Goal: Information Seeking & Learning: Learn about a topic

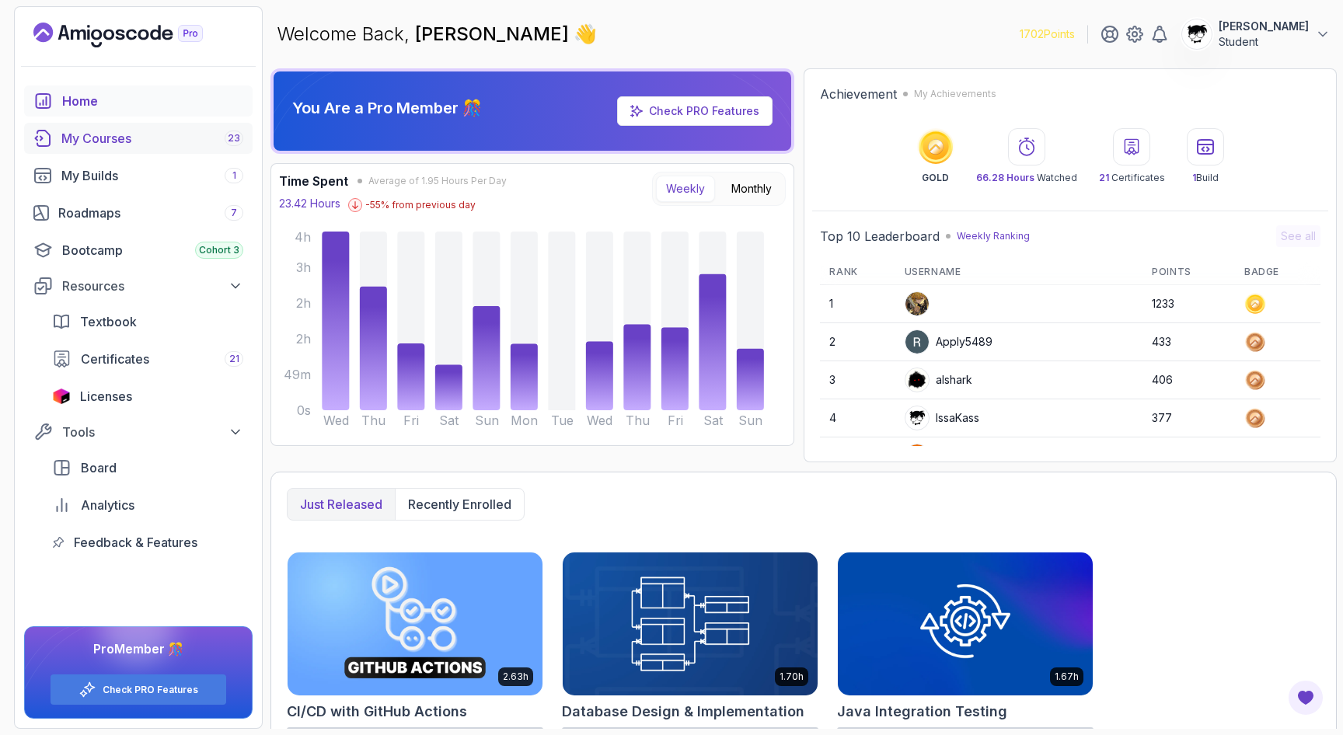
click at [98, 145] on div "My Courses 23" at bounding box center [152, 138] width 182 height 19
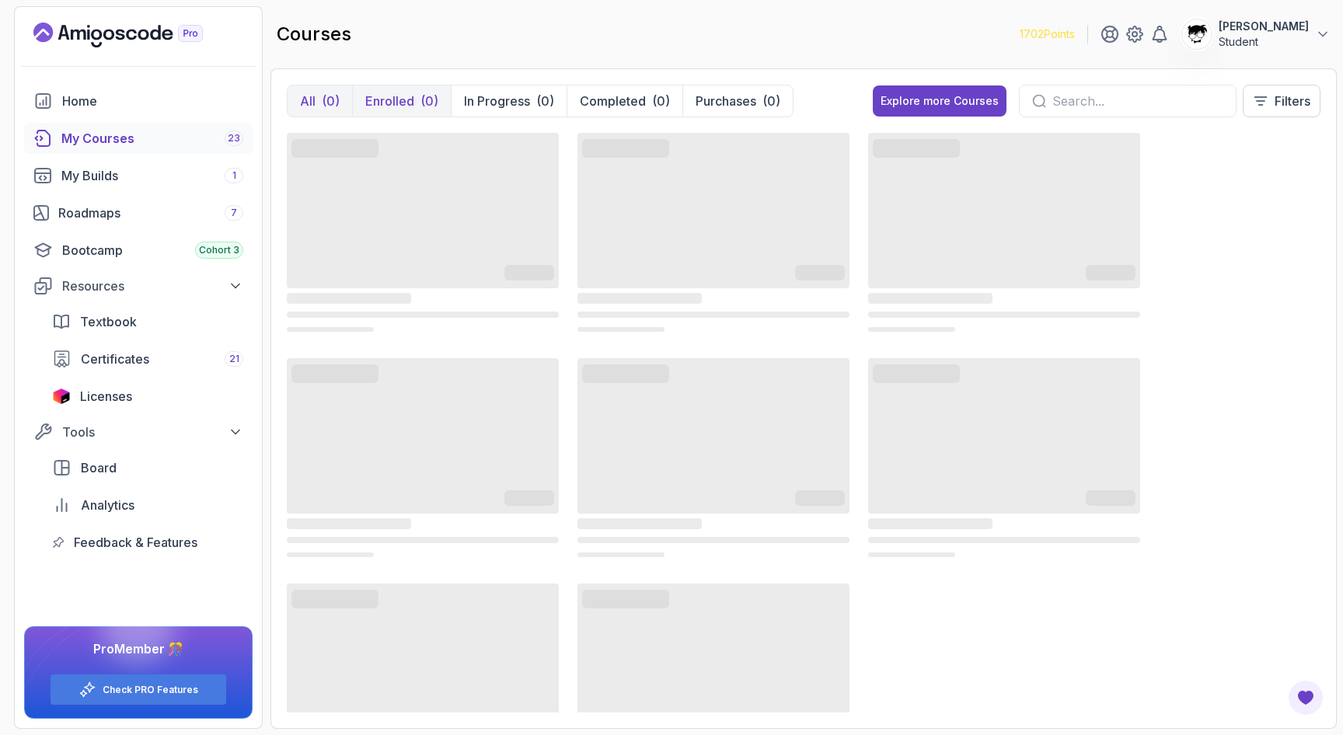
click at [386, 89] on button "Enrolled (0)" at bounding box center [401, 101] width 99 height 31
click at [338, 95] on div "(0)" at bounding box center [331, 101] width 18 height 19
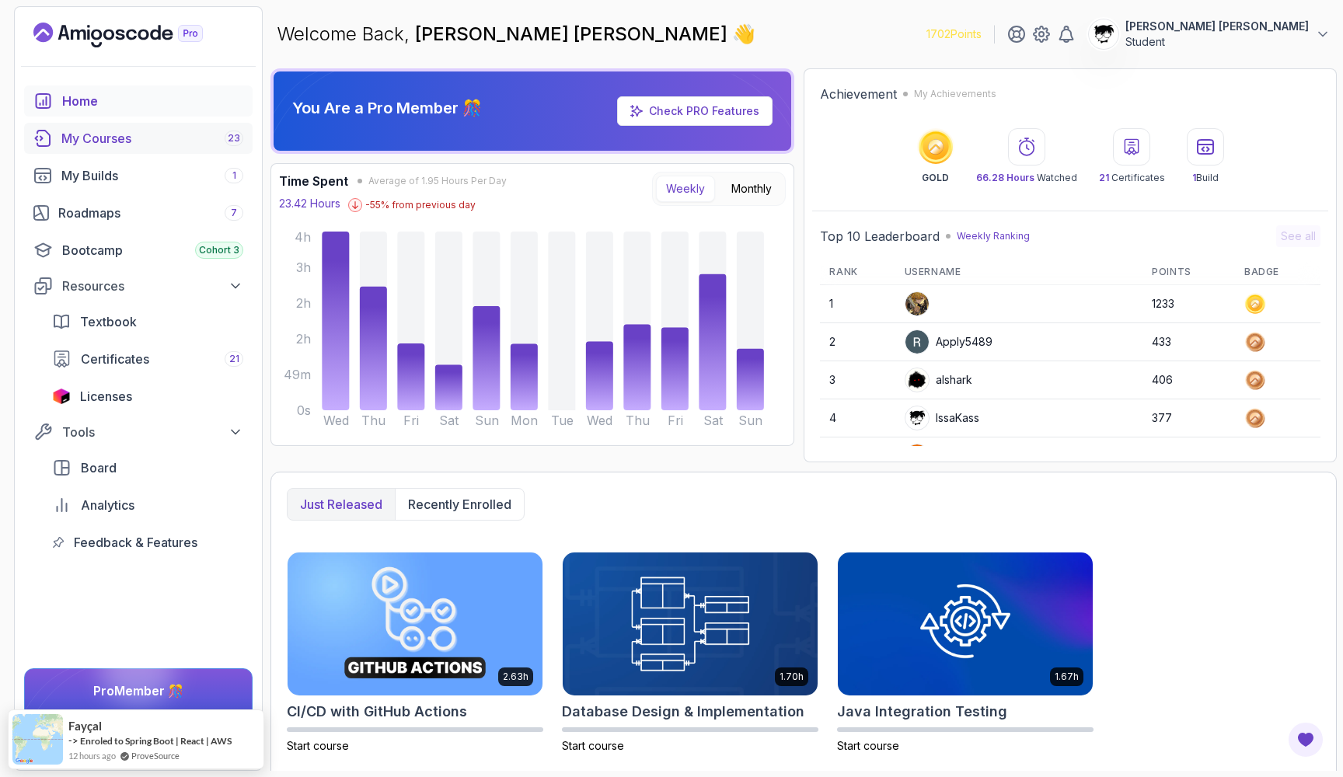
click at [90, 141] on div "My Courses 23" at bounding box center [152, 138] width 182 height 19
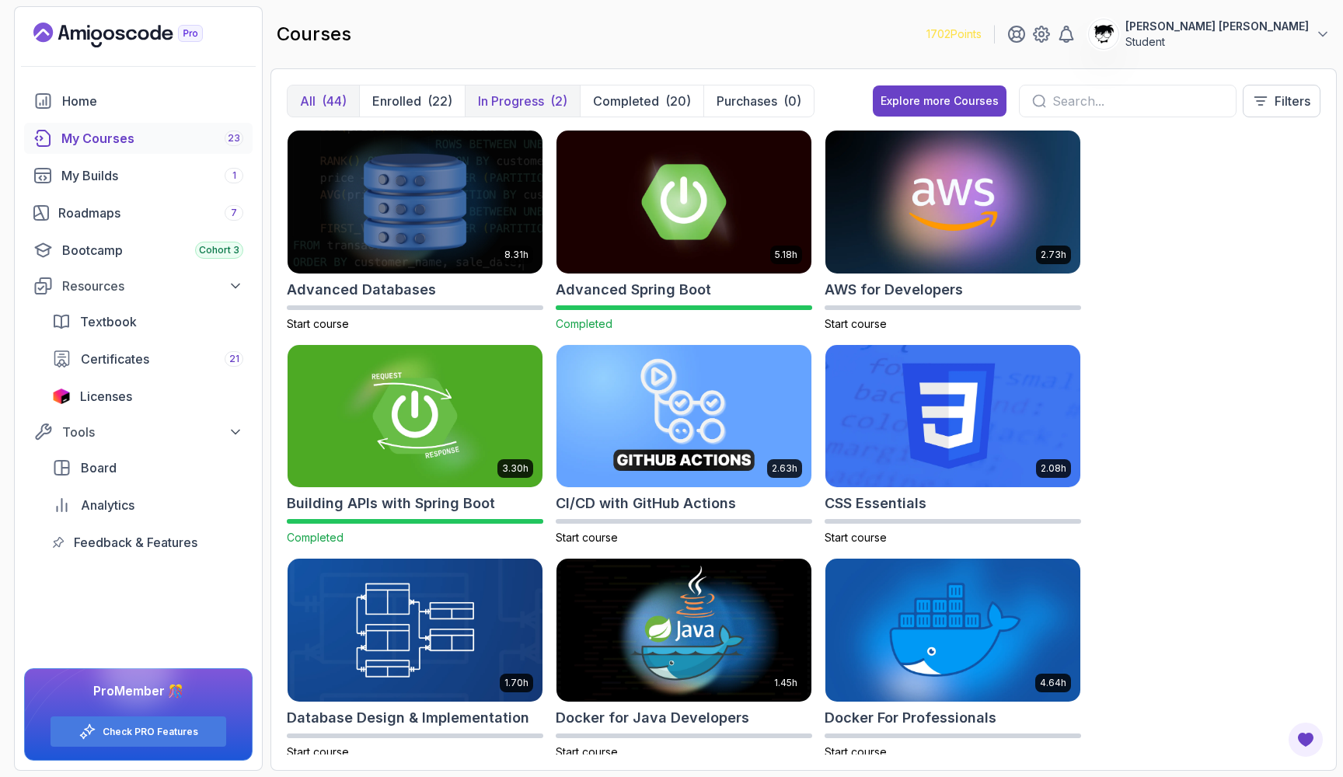
click at [469, 103] on button "In Progress (2)" at bounding box center [522, 101] width 115 height 31
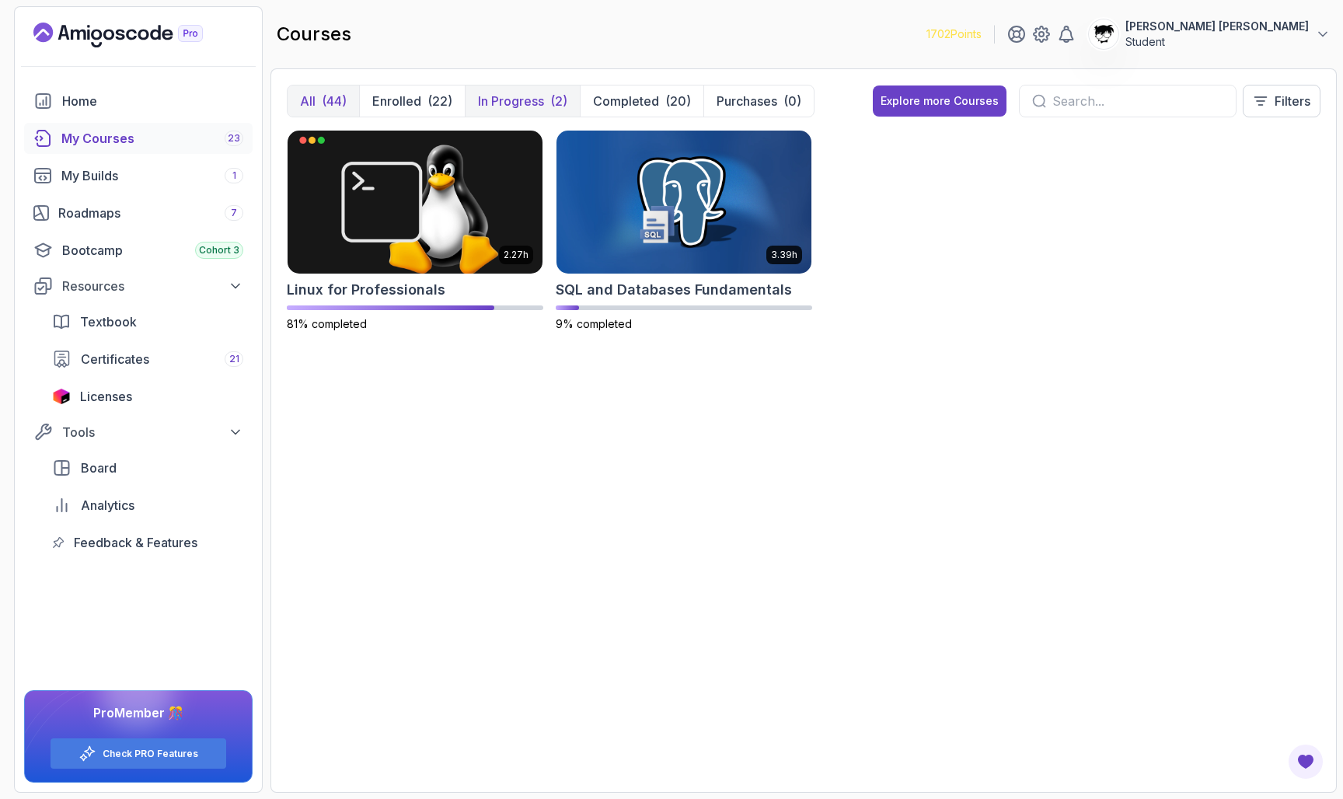
click at [307, 110] on p "All" at bounding box center [308, 101] width 16 height 19
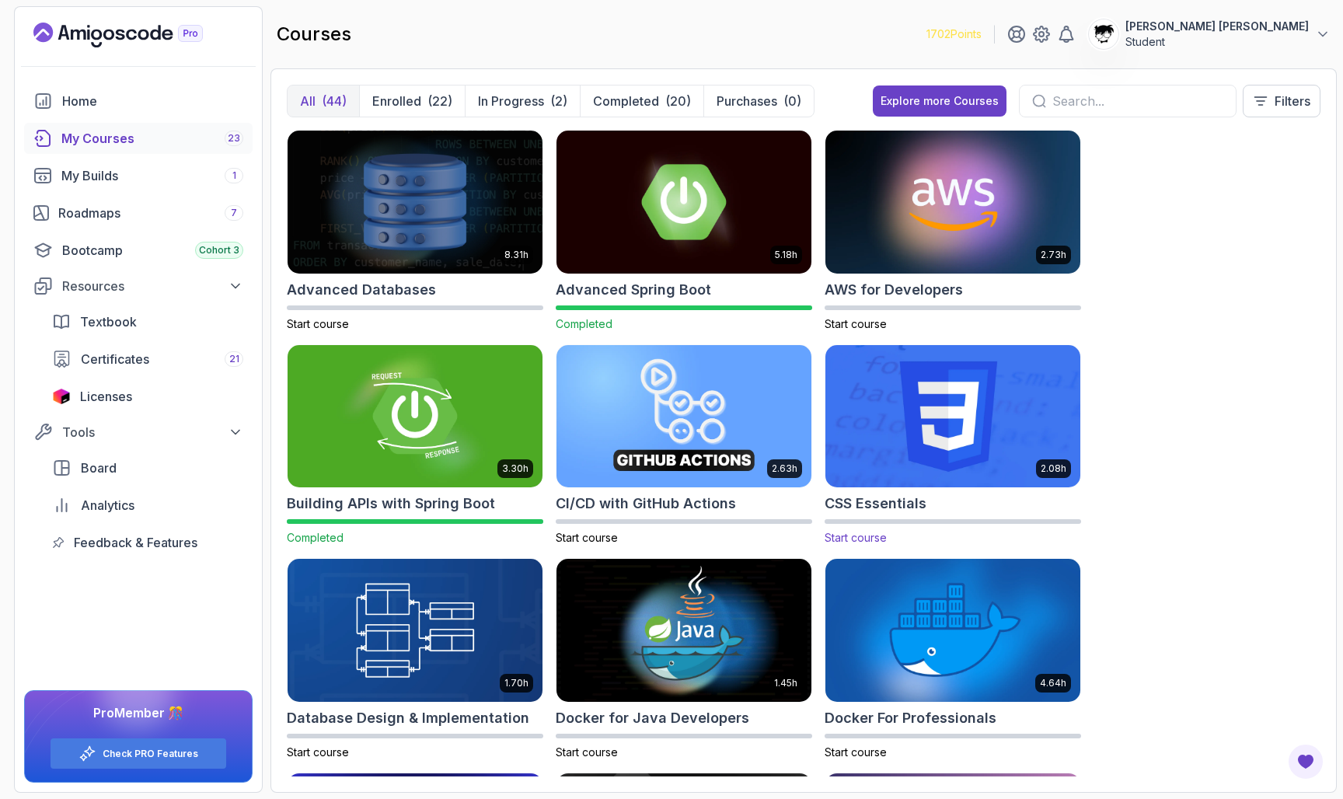
click at [988, 433] on img at bounding box center [952, 416] width 267 height 150
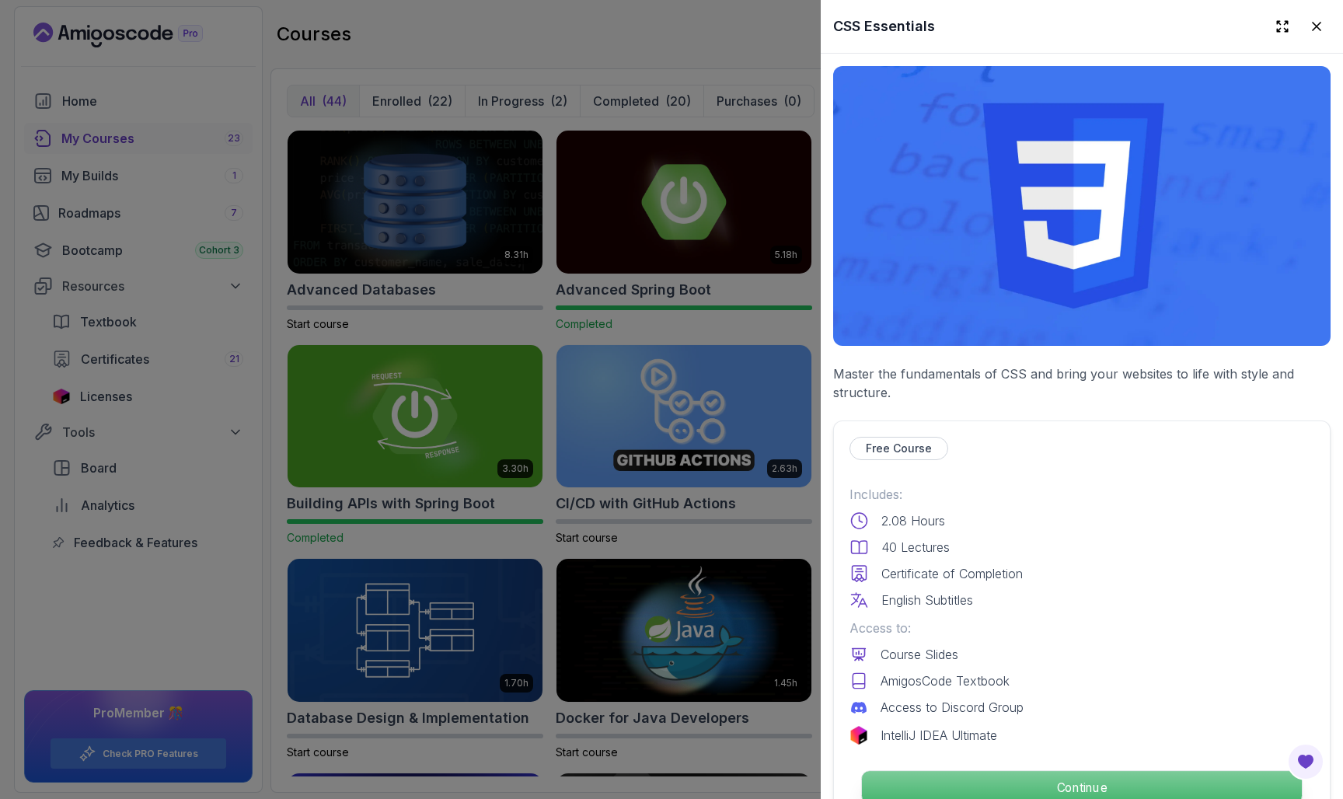
click at [1028, 777] on p "Continue" at bounding box center [1082, 787] width 440 height 33
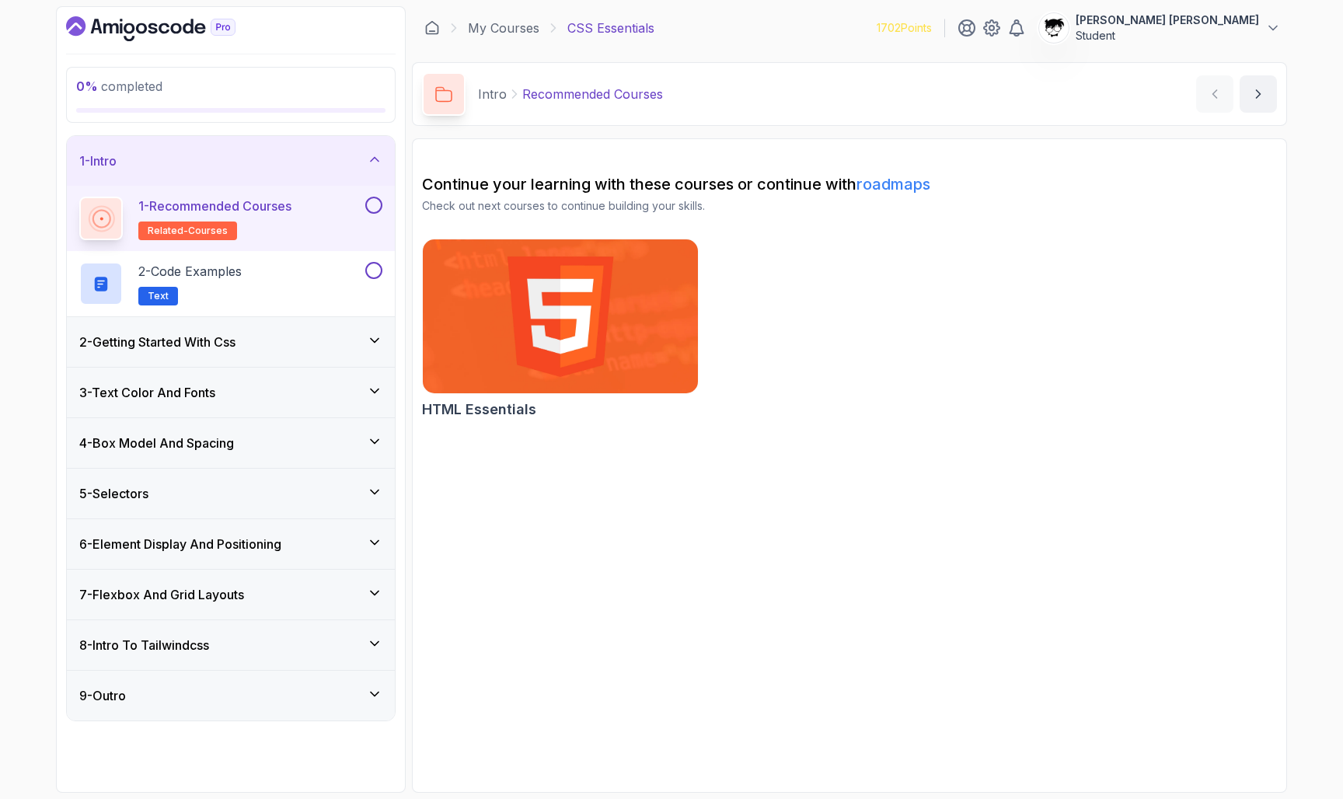
click at [375, 207] on button at bounding box center [373, 205] width 17 height 17
click at [327, 267] on div "2 - Code Examples Text" at bounding box center [220, 284] width 283 height 44
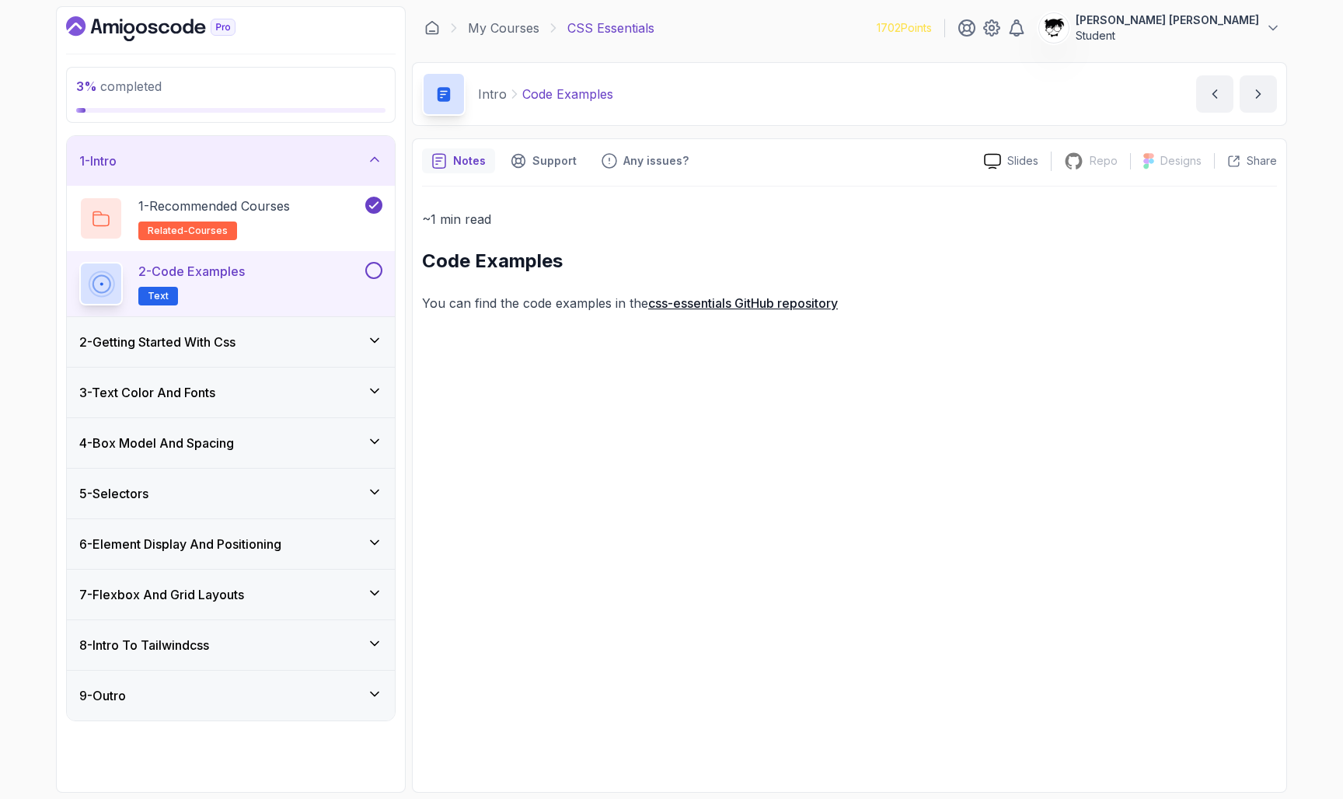
click at [721, 300] on link "css-essentials GitHub repository" at bounding box center [743, 303] width 190 height 16
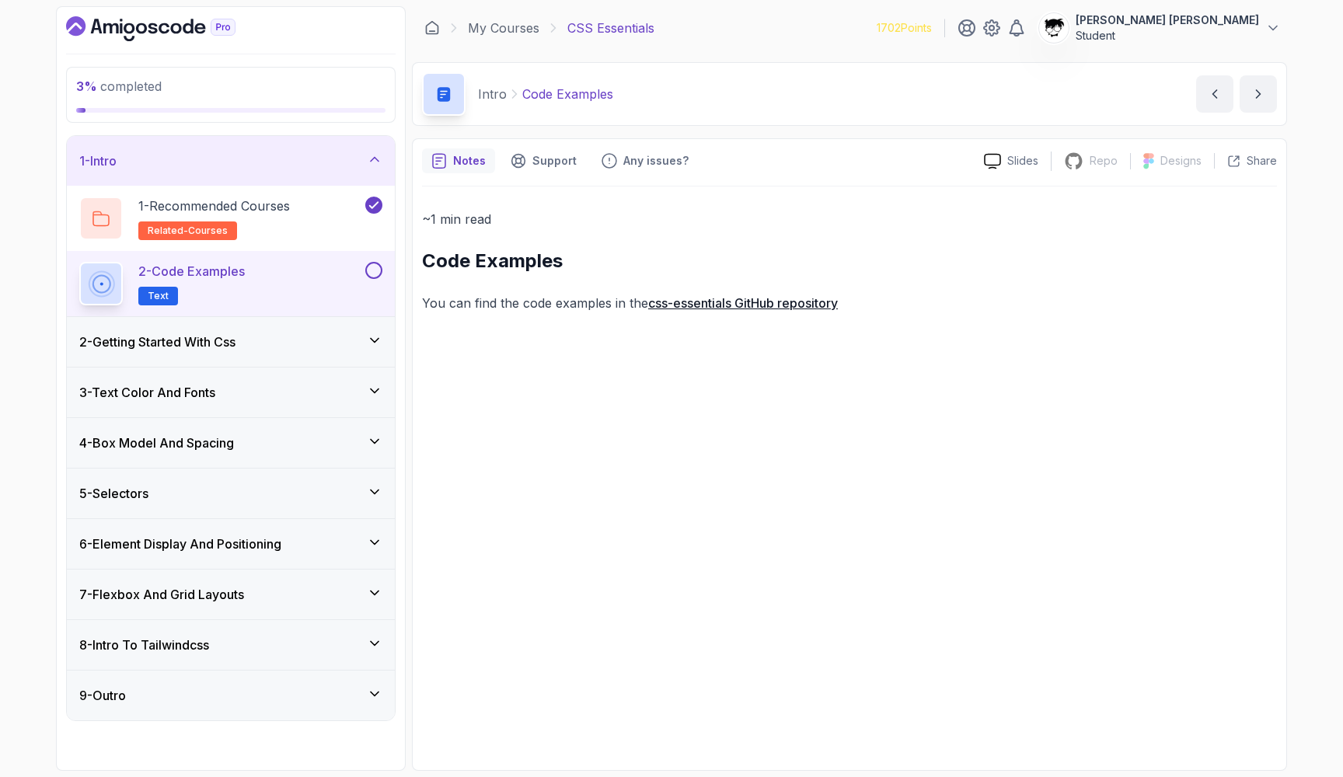
click at [700, 245] on div "~1 min read Code Examples You can find the code examples in the css-essentials …" at bounding box center [849, 261] width 855 height 106
click at [372, 267] on button at bounding box center [373, 270] width 17 height 17
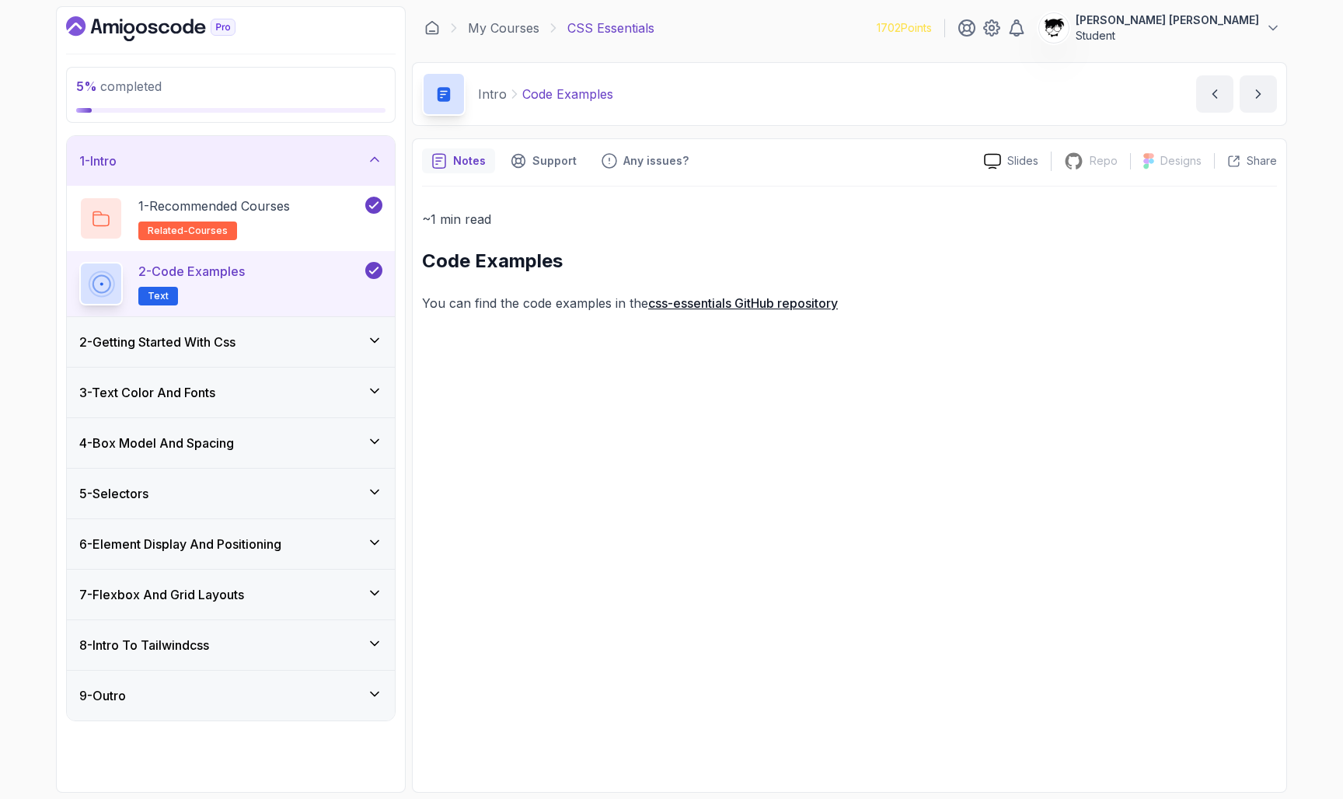
click at [217, 336] on h3 "2 - Getting Started With Css" at bounding box center [157, 342] width 156 height 19
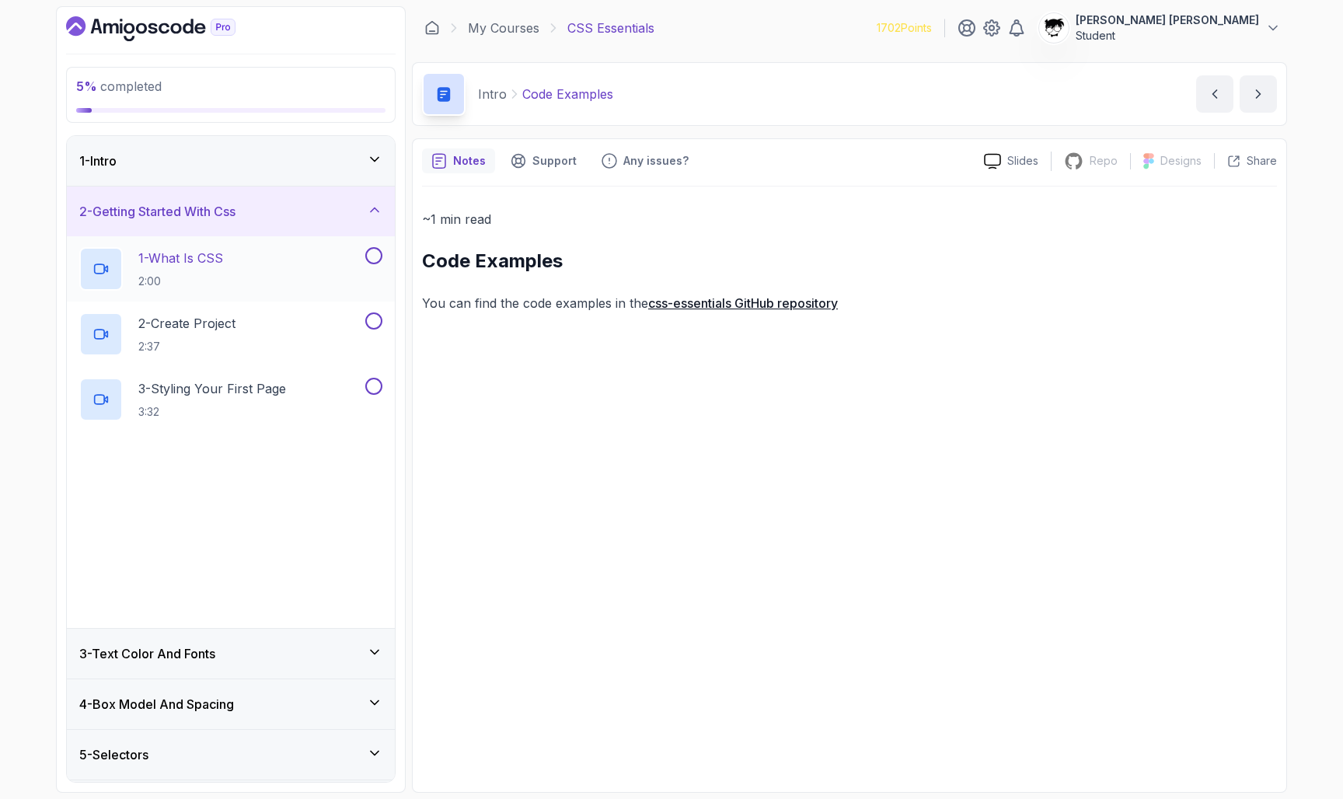
click at [181, 289] on div "1 - What Is CSS 2:00" at bounding box center [220, 269] width 283 height 44
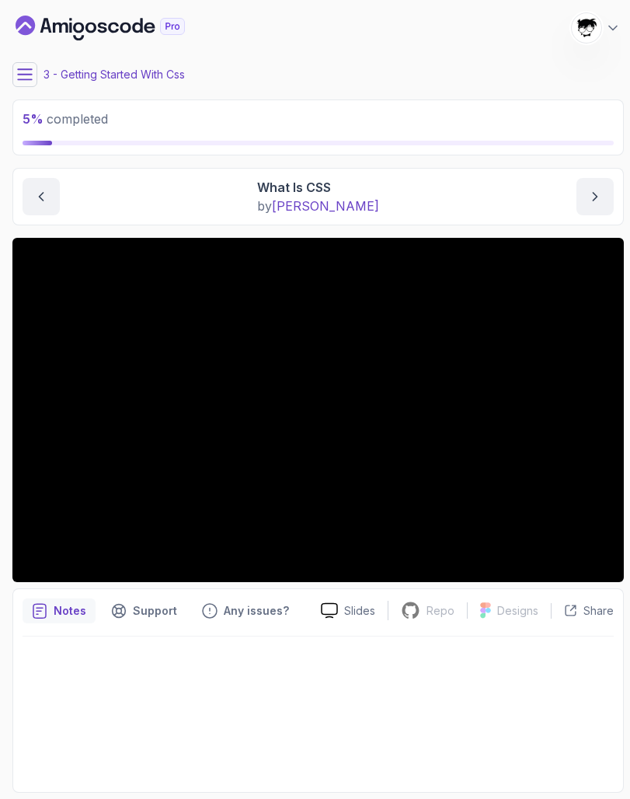
click at [29, 85] on button at bounding box center [24, 74] width 25 height 25
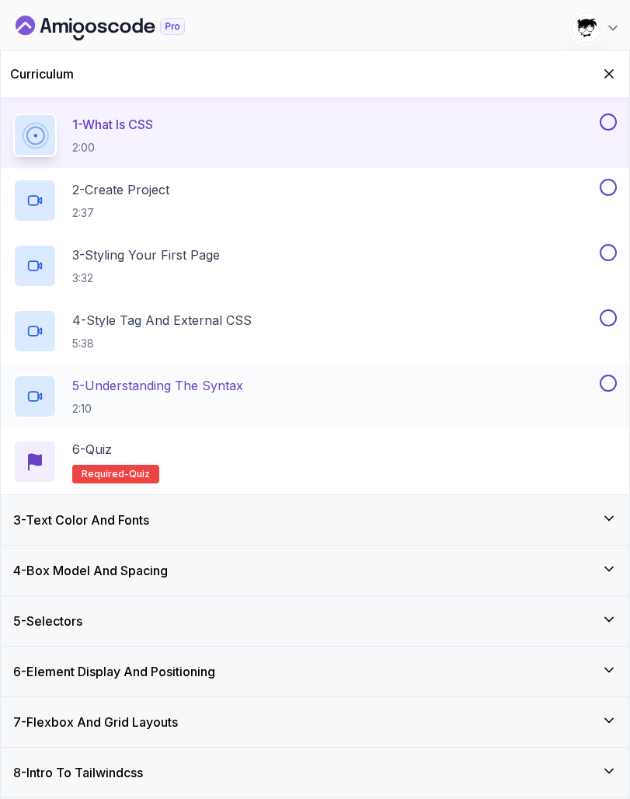
scroll to position [95, 0]
click at [609, 80] on icon "Hide Curriculum for mobile" at bounding box center [609, 73] width 17 height 17
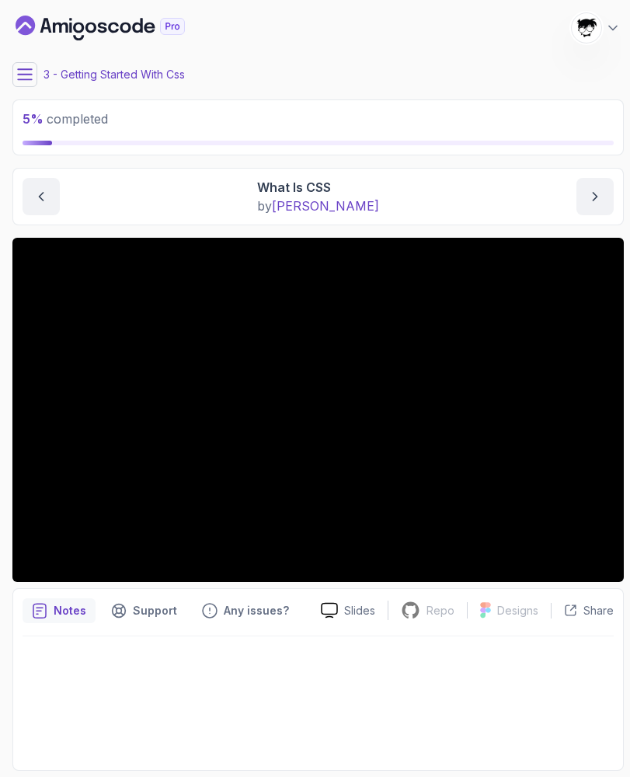
click at [152, 35] on icon "Dashboard" at bounding box center [100, 28] width 169 height 25
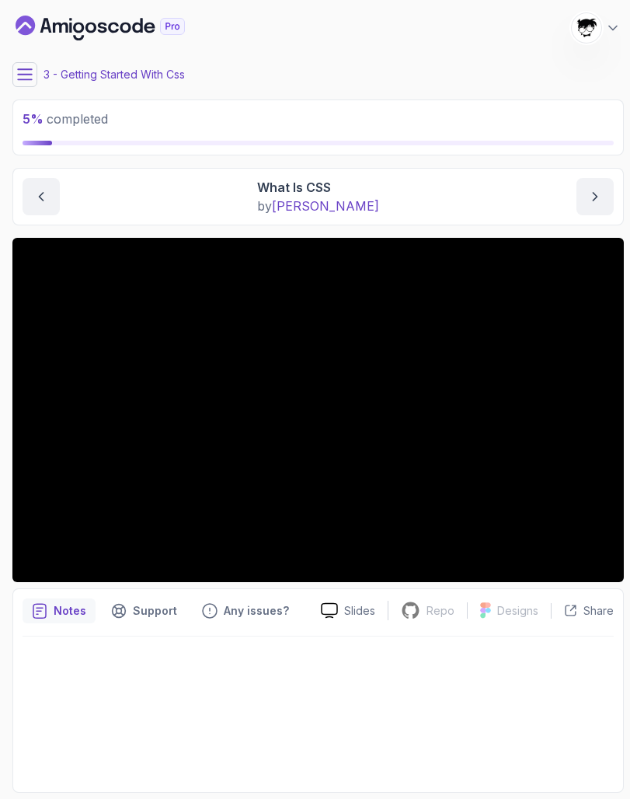
click at [16, 75] on button at bounding box center [24, 74] width 25 height 25
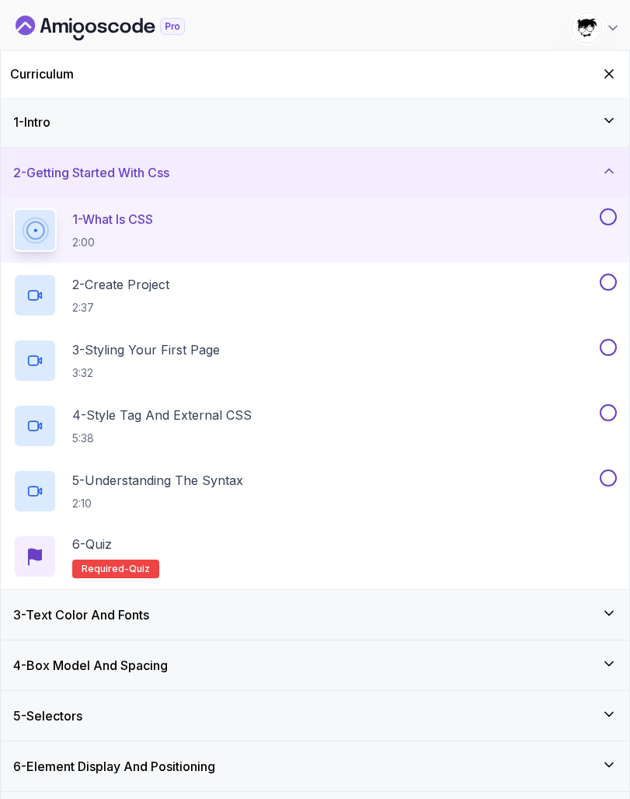
scroll to position [0, 0]
click at [609, 86] on div "Curriculum" at bounding box center [315, 74] width 629 height 47
click at [607, 75] on icon "Hide Curriculum for mobile" at bounding box center [610, 74] width 9 height 9
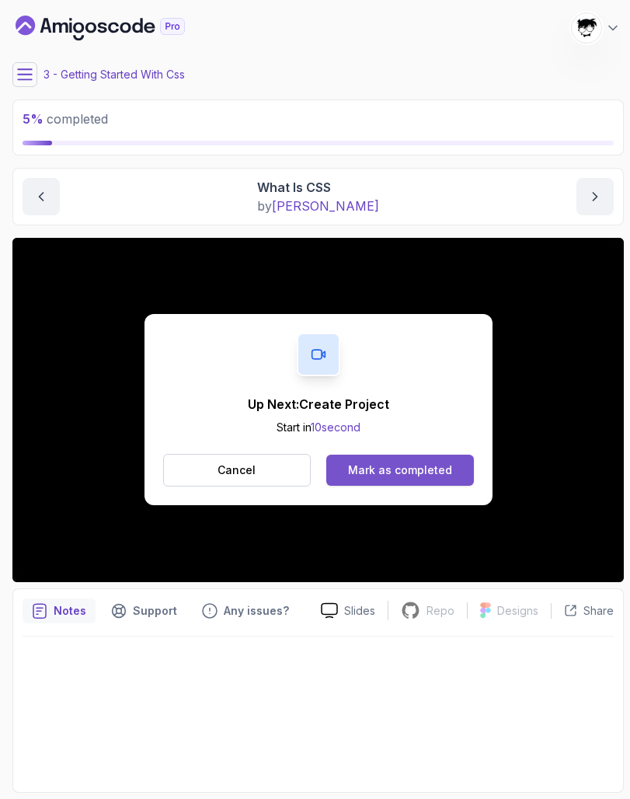
click at [396, 475] on div "Mark as completed" at bounding box center [400, 471] width 104 height 16
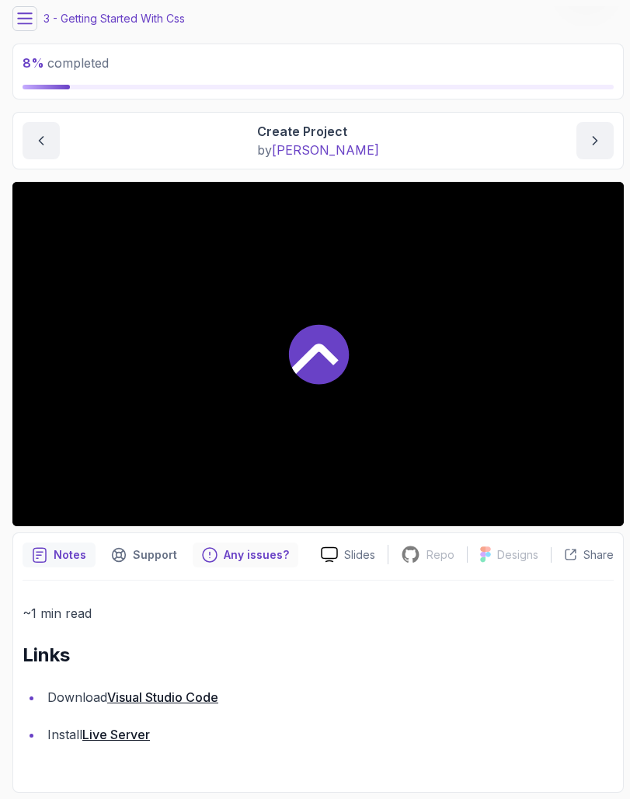
scroll to position [56, 0]
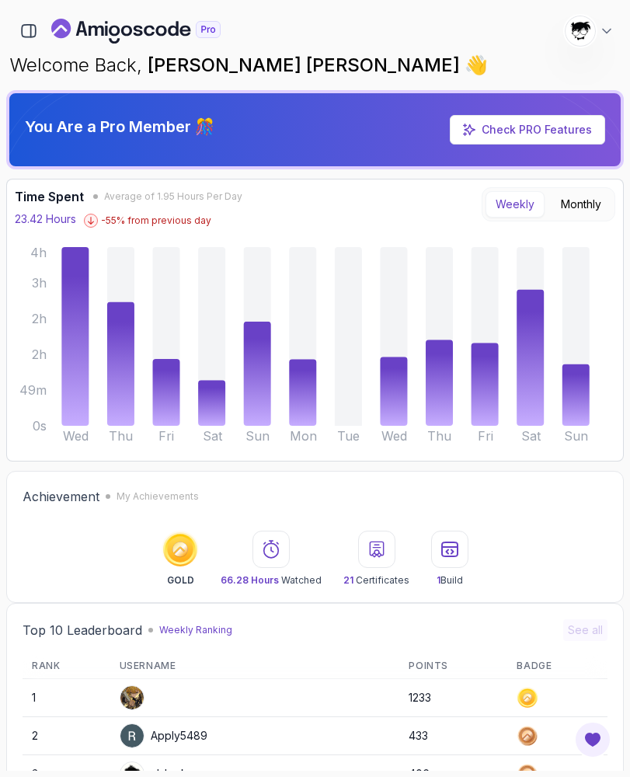
click at [14, 16] on div "1702 Points Abdallah Issa Al-Kass Student" at bounding box center [315, 31] width 618 height 31
click at [25, 33] on icon "button" at bounding box center [28, 31] width 17 height 17
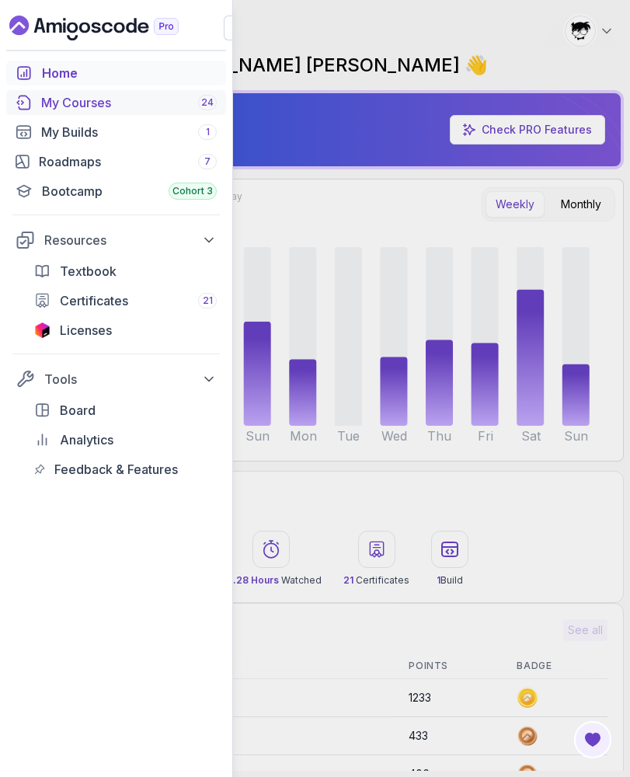
click at [66, 110] on div "My Courses 24" at bounding box center [129, 102] width 176 height 19
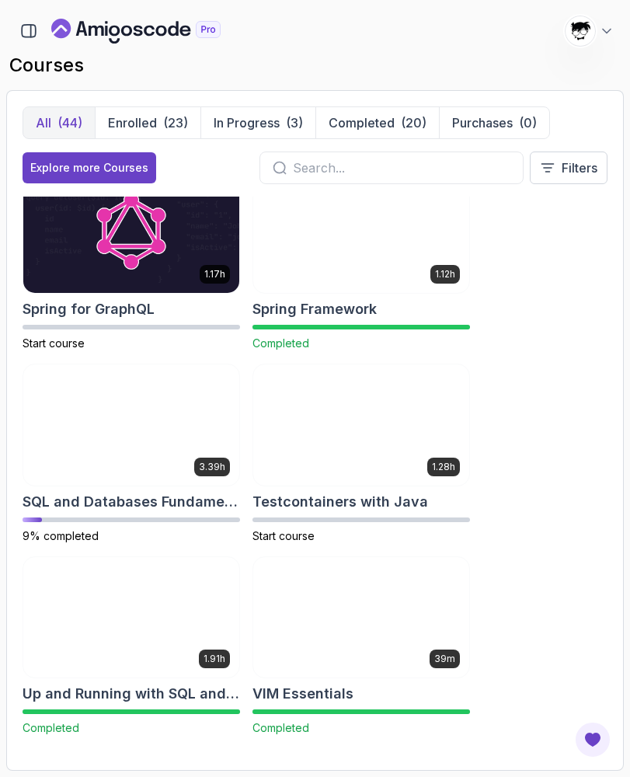
scroll to position [3681, 0]
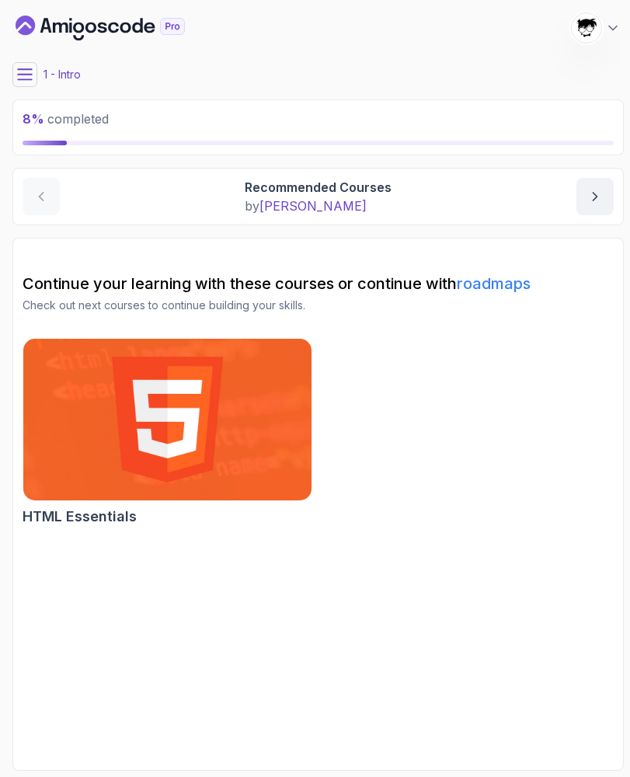
click at [15, 74] on button at bounding box center [24, 74] width 25 height 25
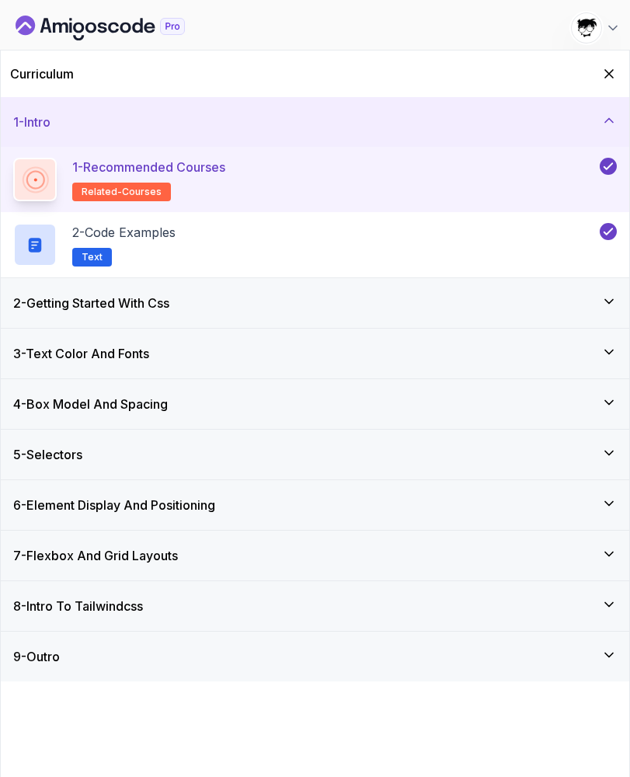
click at [90, 315] on div "2 - Getting Started With Css" at bounding box center [315, 303] width 629 height 50
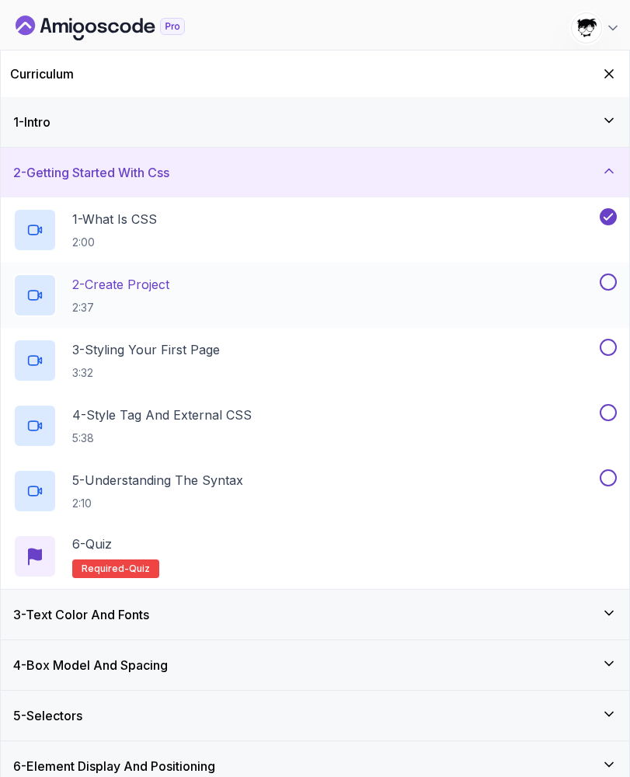
click at [148, 303] on p "2:37" at bounding box center [120, 308] width 97 height 16
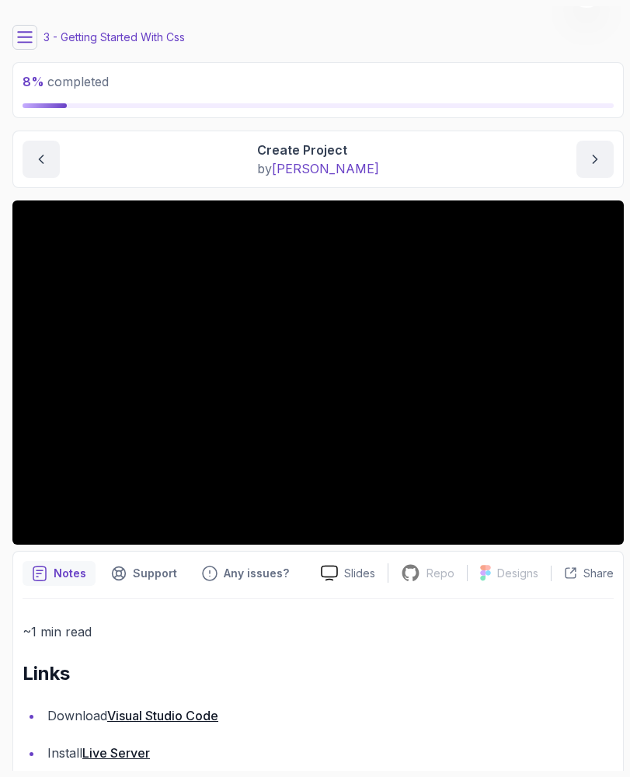
scroll to position [4, 0]
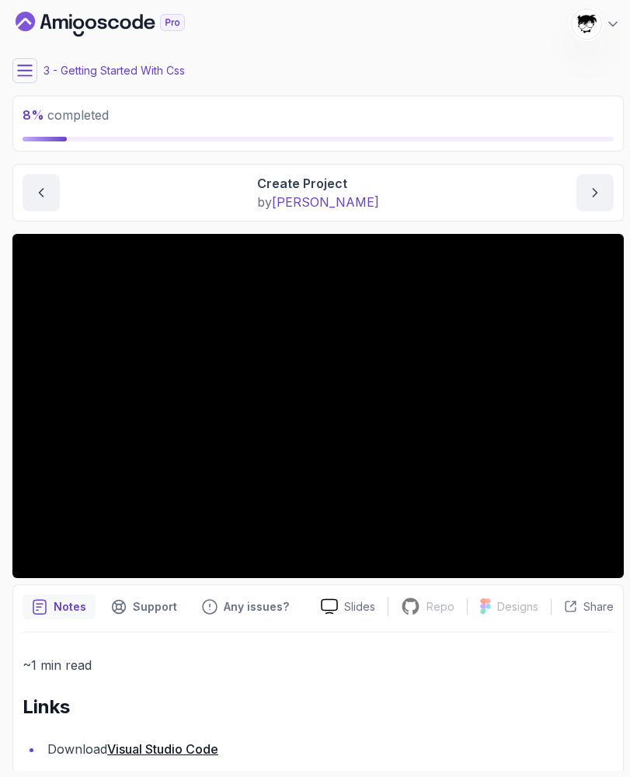
click at [18, 68] on icon at bounding box center [25, 71] width 16 height 16
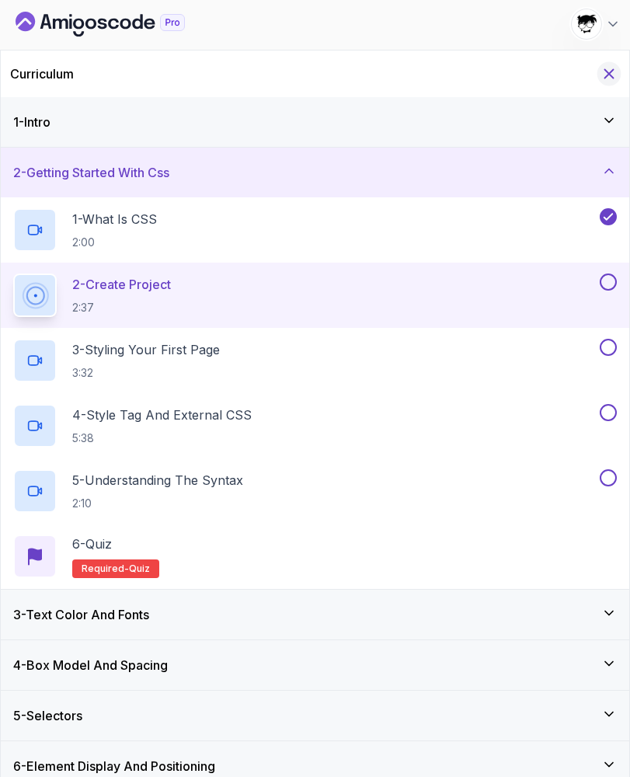
click at [609, 68] on icon "Hide Curriculum for mobile" at bounding box center [609, 73] width 17 height 17
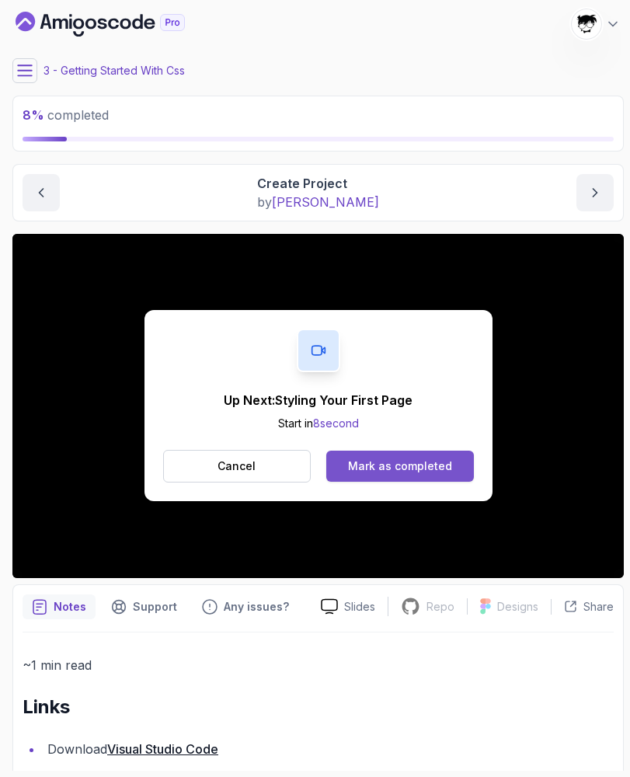
click at [346, 475] on button "Mark as completed" at bounding box center [399, 466] width 147 height 31
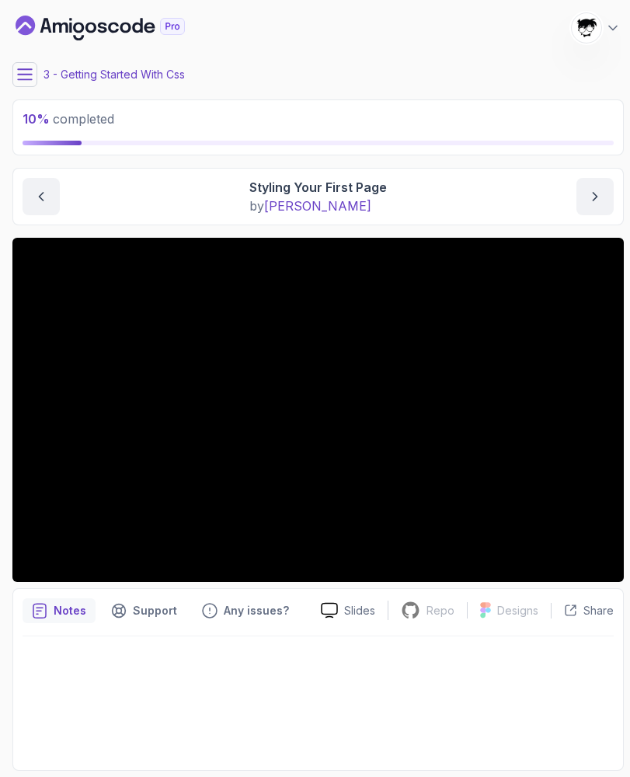
click at [7, 82] on div "10 % completed 1 - Intro 2 - Getting Started With Css 1 - What Is CSS 2:00 2 - …" at bounding box center [315, 388] width 618 height 765
click at [30, 75] on icon at bounding box center [25, 75] width 16 height 16
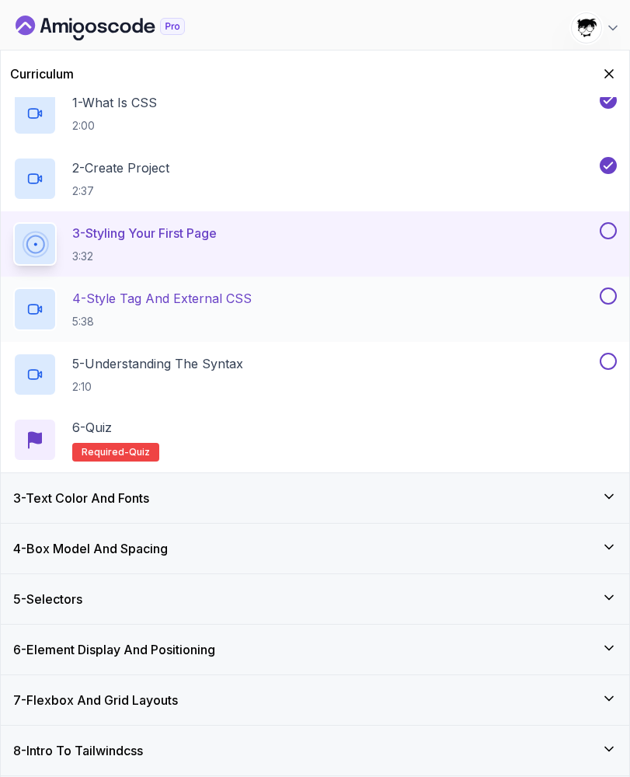
scroll to position [117, 0]
click at [613, 68] on icon "Hide Curriculum for mobile" at bounding box center [609, 73] width 17 height 17
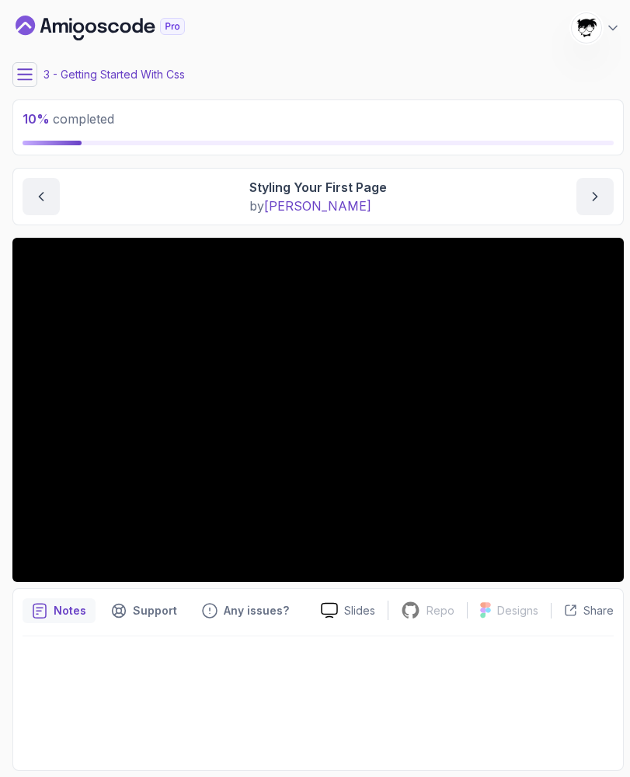
click at [19, 76] on icon at bounding box center [25, 75] width 16 height 16
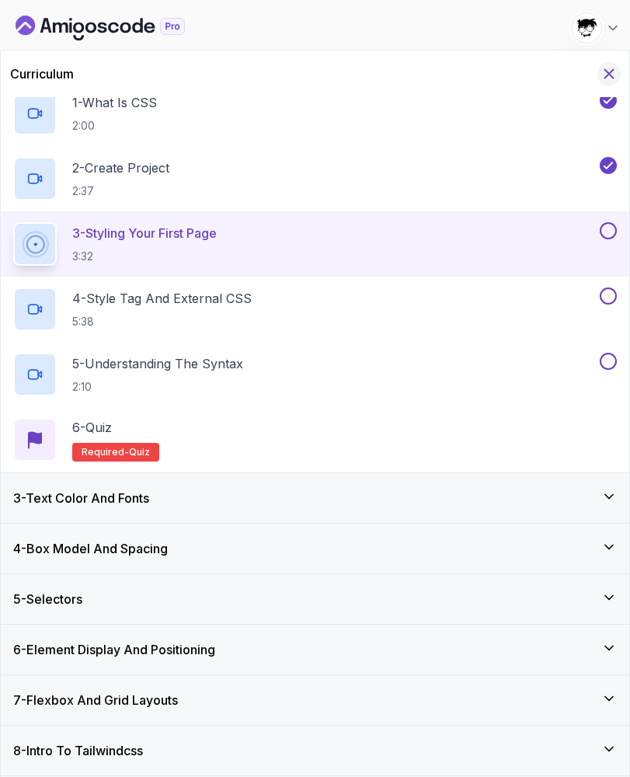
click at [606, 63] on button "Hide Curriculum for mobile" at bounding box center [610, 74] width 24 height 24
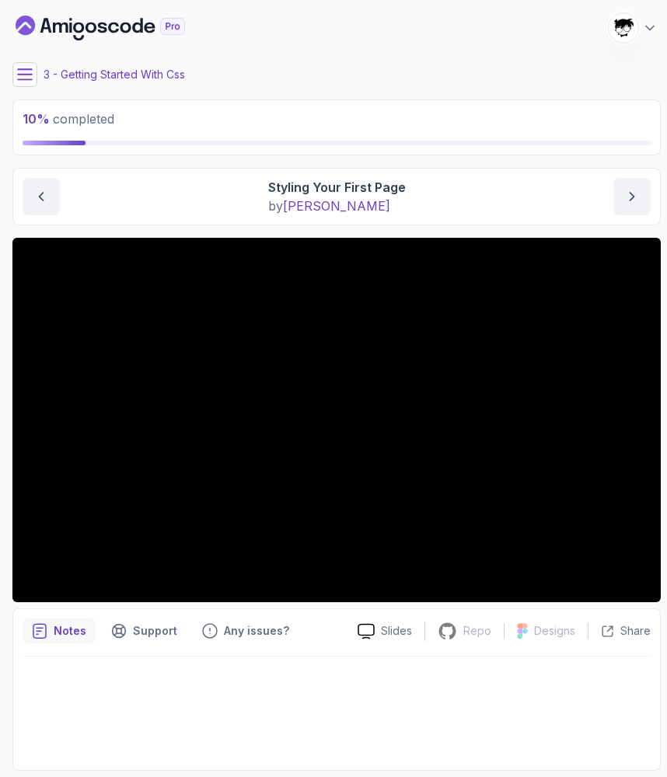
click at [31, 76] on icon at bounding box center [25, 75] width 16 height 16
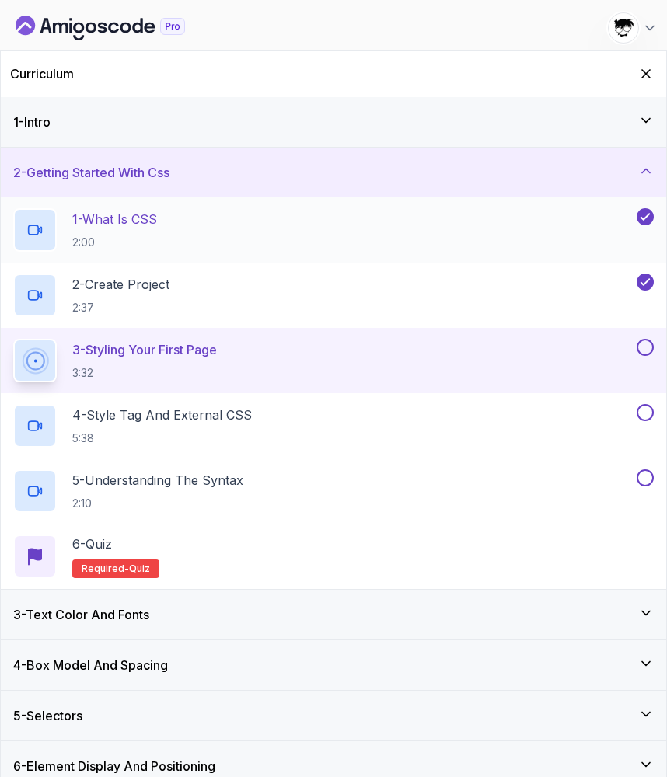
scroll to position [0, 0]
click at [630, 68] on icon "Hide Curriculum for mobile" at bounding box center [645, 73] width 17 height 17
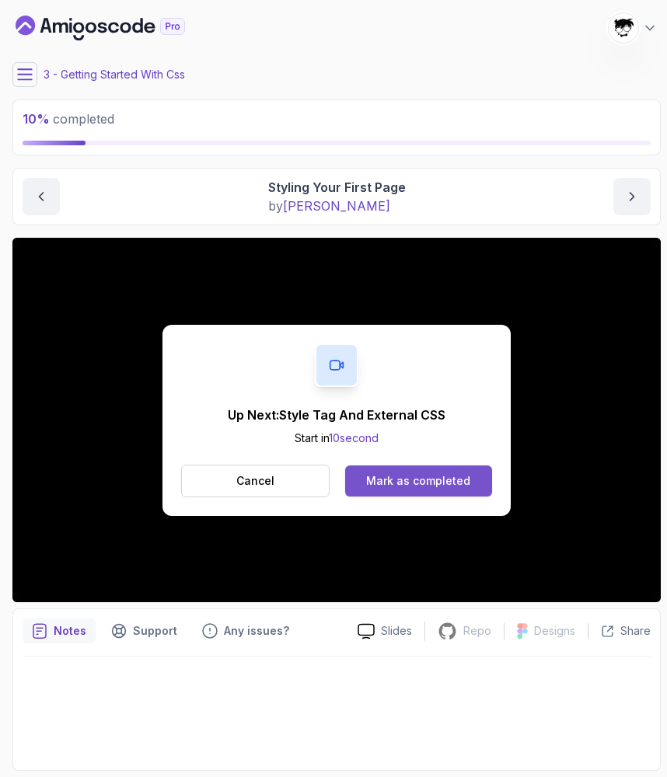
click at [396, 486] on div "Mark as completed" at bounding box center [418, 481] width 104 height 16
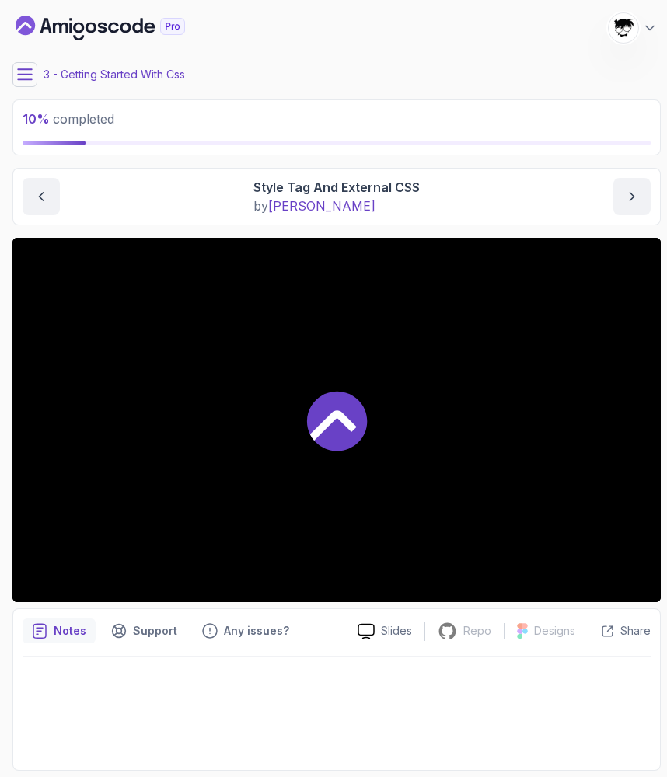
click at [221, 458] on div at bounding box center [336, 420] width 648 height 365
click at [100, 512] on div at bounding box center [336, 420] width 648 height 365
click at [195, 375] on div at bounding box center [336, 420] width 648 height 365
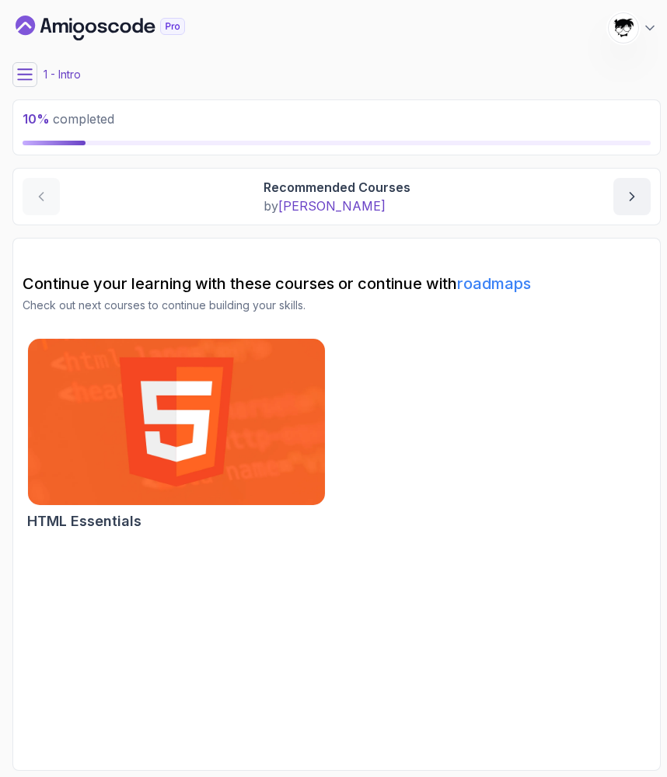
click at [21, 75] on icon at bounding box center [25, 74] width 14 height 10
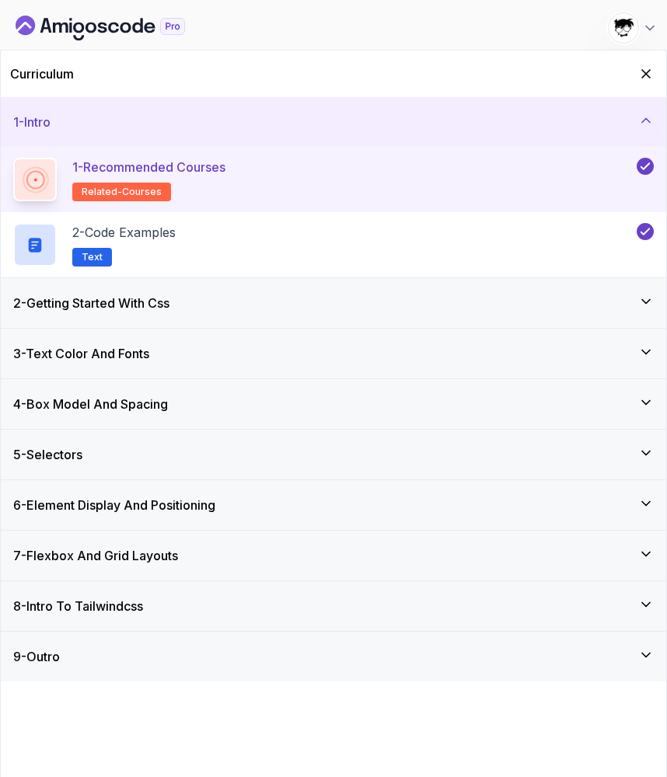
click at [127, 303] on h3 "2 - Getting Started With Css" at bounding box center [91, 303] width 156 height 19
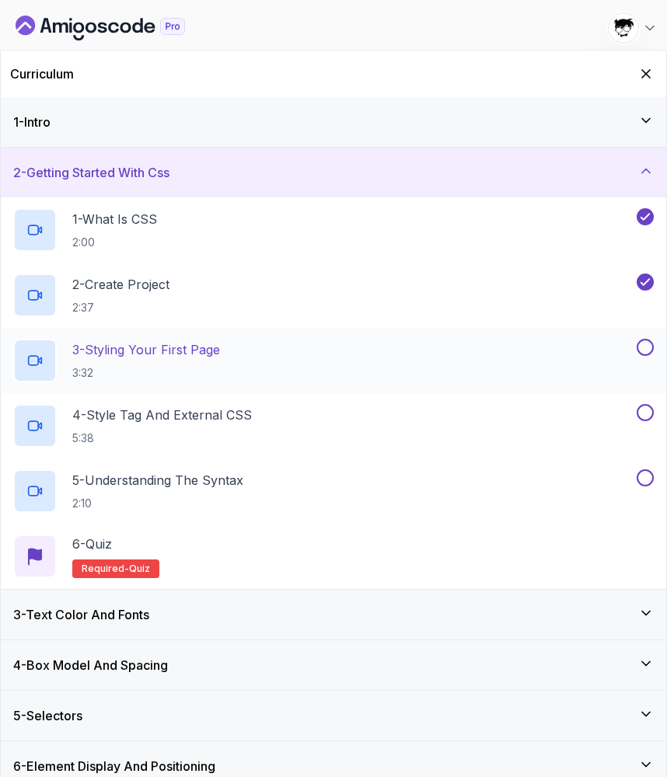
click at [159, 363] on h2 "3 - Styling Your First Page 3:32" at bounding box center [146, 360] width 148 height 40
